Goal: Task Accomplishment & Management: Use online tool/utility

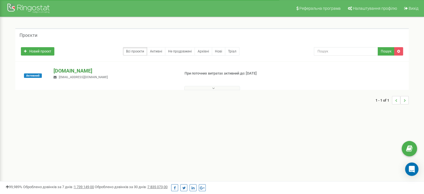
click at [55, 70] on p "[DOMAIN_NAME]" at bounding box center [114, 70] width 122 height 7
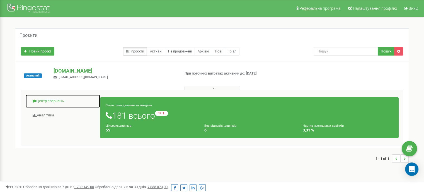
click at [61, 105] on link "Центр звернень" at bounding box center [62, 101] width 75 height 14
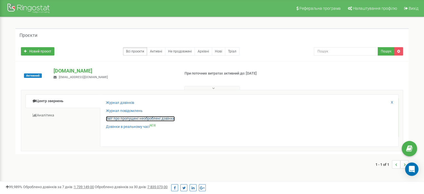
click at [120, 117] on link "Звіт про пропущені необроблені дзвінки" at bounding box center [140, 118] width 69 height 5
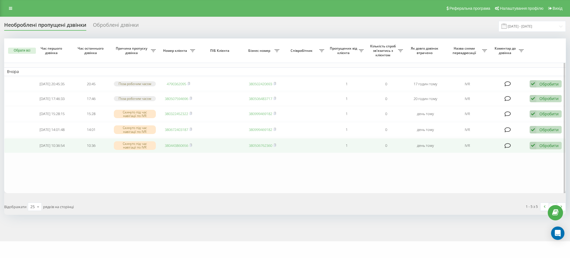
click at [543, 148] on div "Обробити" at bounding box center [549, 145] width 19 height 5
click at [531, 159] on div "Не вдалося зв'язатися" at bounding box center [510, 155] width 104 height 10
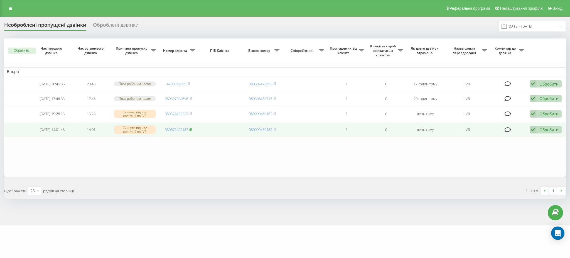
click at [191, 131] on rect at bounding box center [191, 129] width 2 height 3
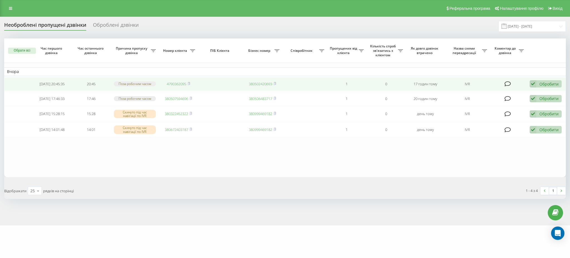
click at [533, 83] on icon at bounding box center [533, 84] width 7 height 8
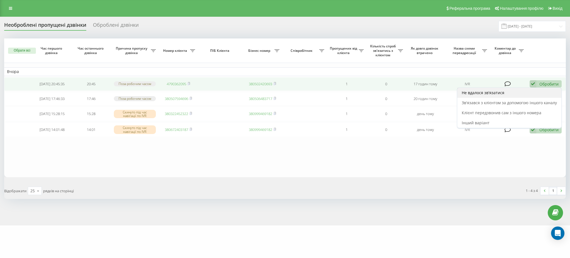
click at [524, 91] on div "Не вдалося зв'язатися" at bounding box center [510, 93] width 104 height 10
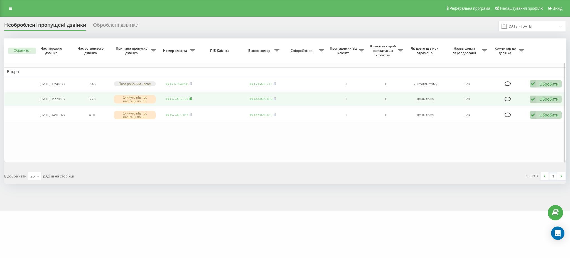
click at [191, 100] on rect at bounding box center [191, 99] width 2 height 3
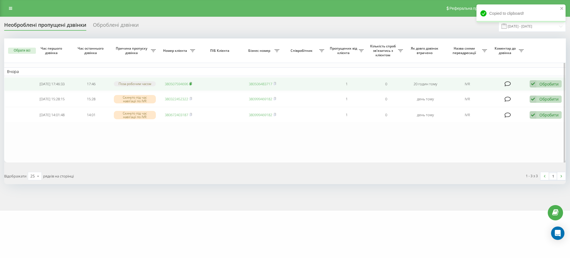
click at [191, 85] on rect at bounding box center [191, 84] width 2 height 3
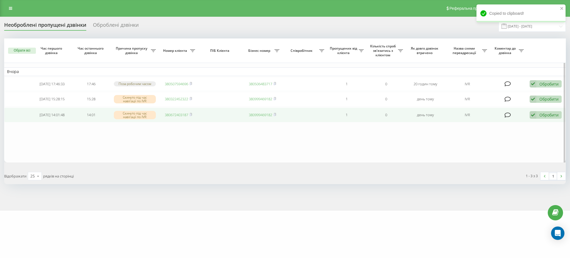
click at [170, 121] on td "380672403187" at bounding box center [178, 115] width 39 height 15
click at [171, 117] on link "380672403187" at bounding box center [176, 114] width 23 height 5
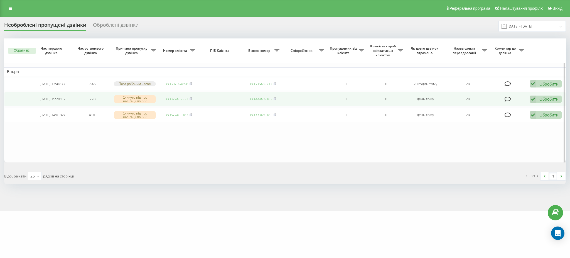
click at [175, 100] on link "380322452322" at bounding box center [176, 98] width 23 height 5
click at [549, 102] on div "Обробити" at bounding box center [549, 98] width 19 height 5
click at [513, 110] on div "Не вдалося зв'язатися" at bounding box center [510, 108] width 104 height 10
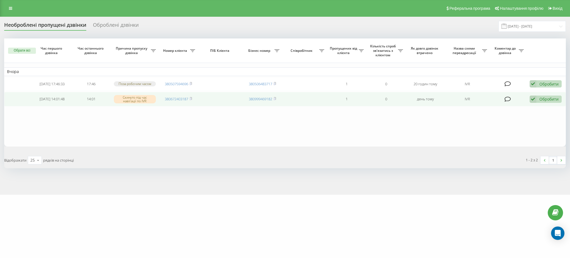
click at [533, 103] on icon at bounding box center [533, 100] width 7 height 8
click at [525, 108] on div "Не вдалося зв'язатися" at bounding box center [510, 108] width 104 height 10
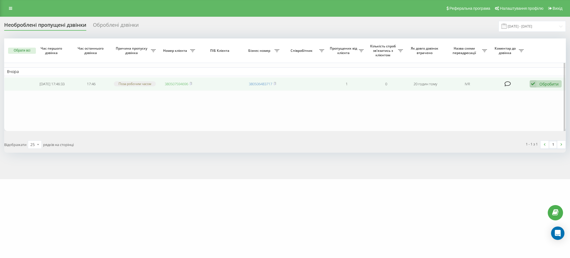
click at [172, 84] on link "380507594696" at bounding box center [176, 83] width 23 height 5
